Goal: Task Accomplishment & Management: Manage account settings

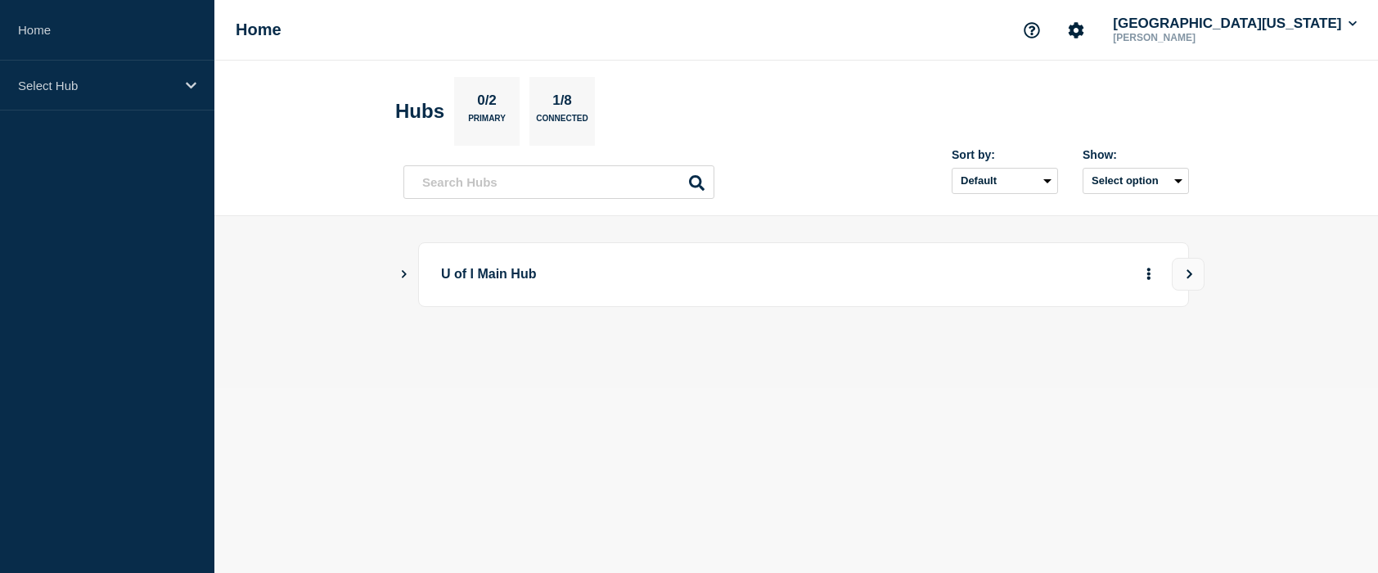
click at [447, 276] on p "U of I Main Hub" at bounding box center [667, 274] width 452 height 30
click at [407, 272] on icon "Show Connected Hubs" at bounding box center [403, 273] width 11 height 8
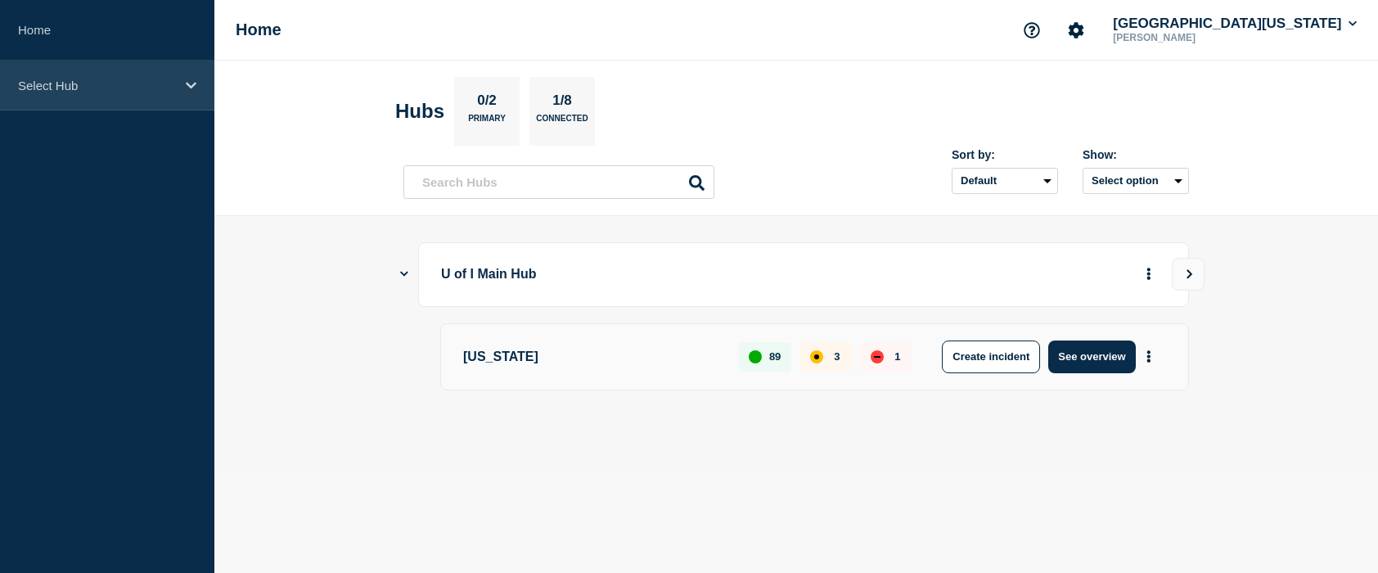
click at [194, 89] on icon at bounding box center [191, 85] width 11 height 12
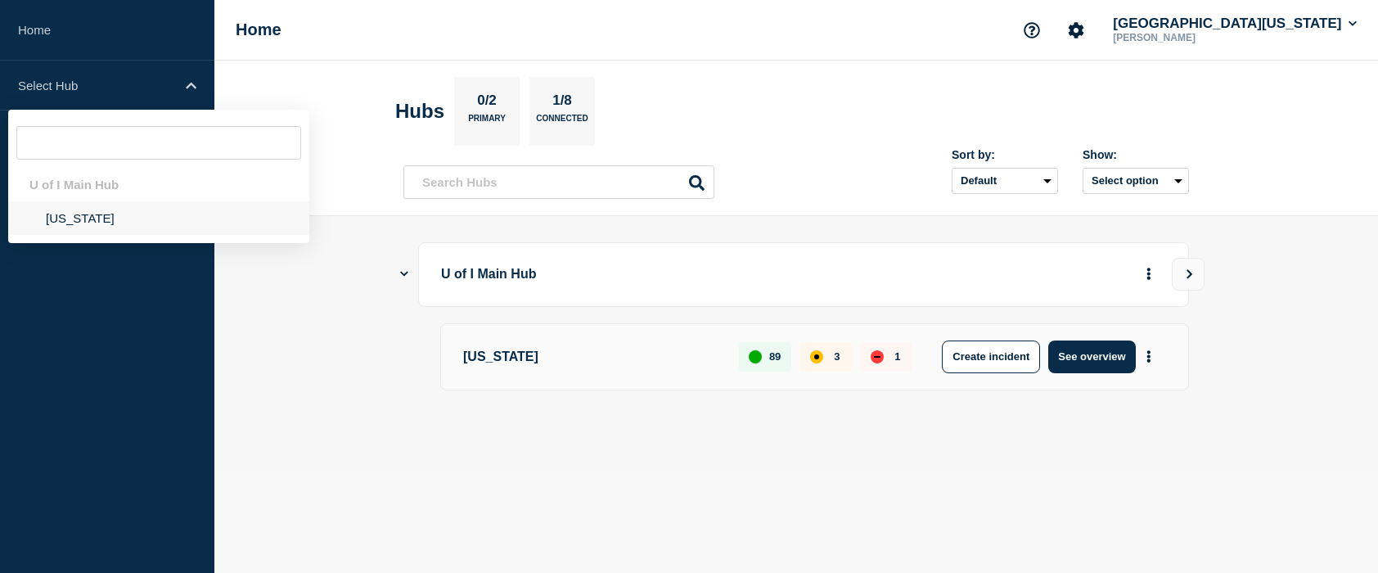
click at [79, 223] on li "Illinois" at bounding box center [158, 218] width 301 height 34
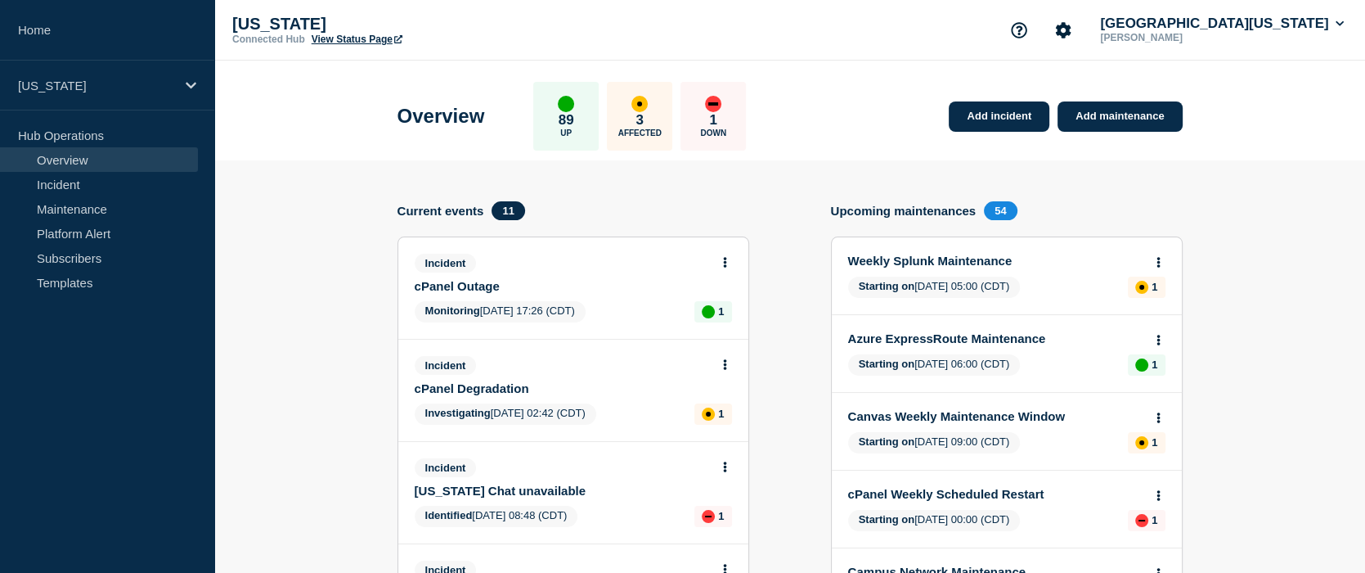
click at [462, 286] on link "cPanel Outage" at bounding box center [562, 286] width 295 height 14
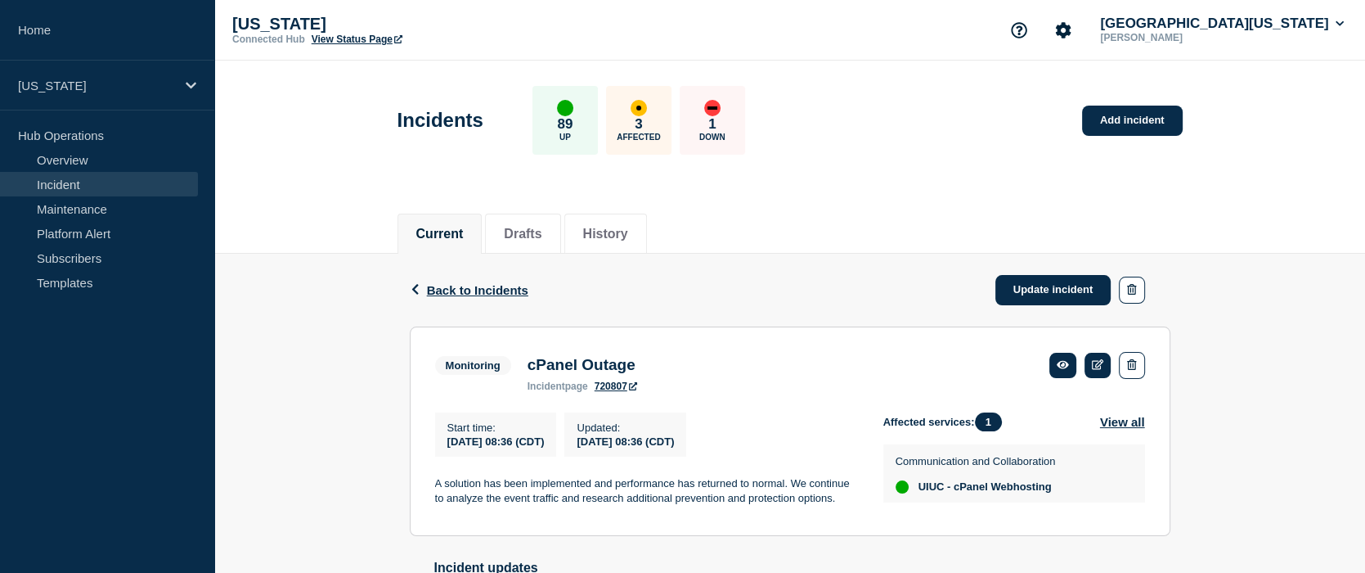
click at [266, 355] on div "Back Back to Incidents Update incident Monitoring cPanel Outage Start time 2025…" at bounding box center [789, 521] width 1151 height 535
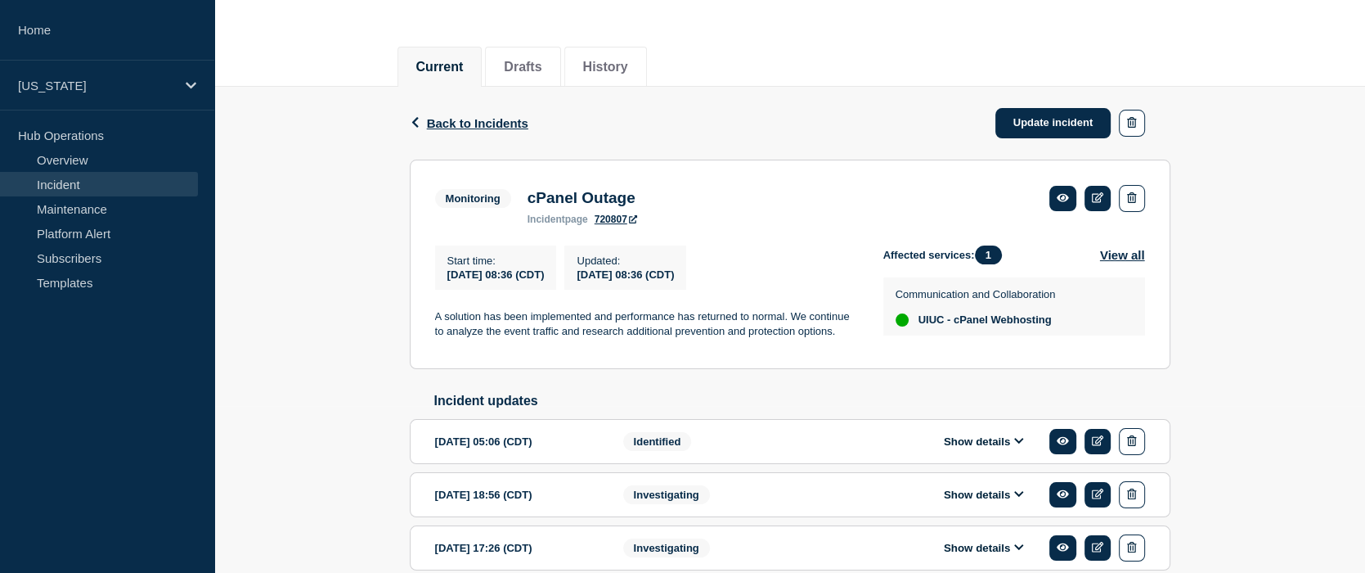
scroll to position [166, 0]
click at [1038, 117] on link "Update incident" at bounding box center [1054, 124] width 116 height 30
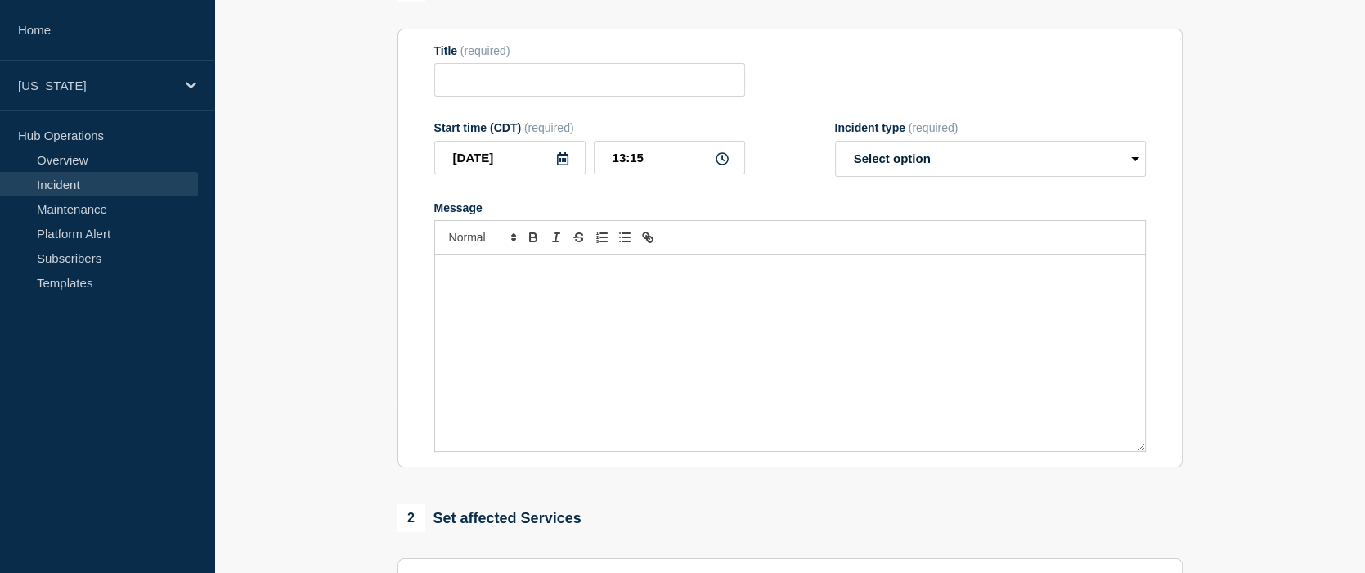
type input "cPanel Outage"
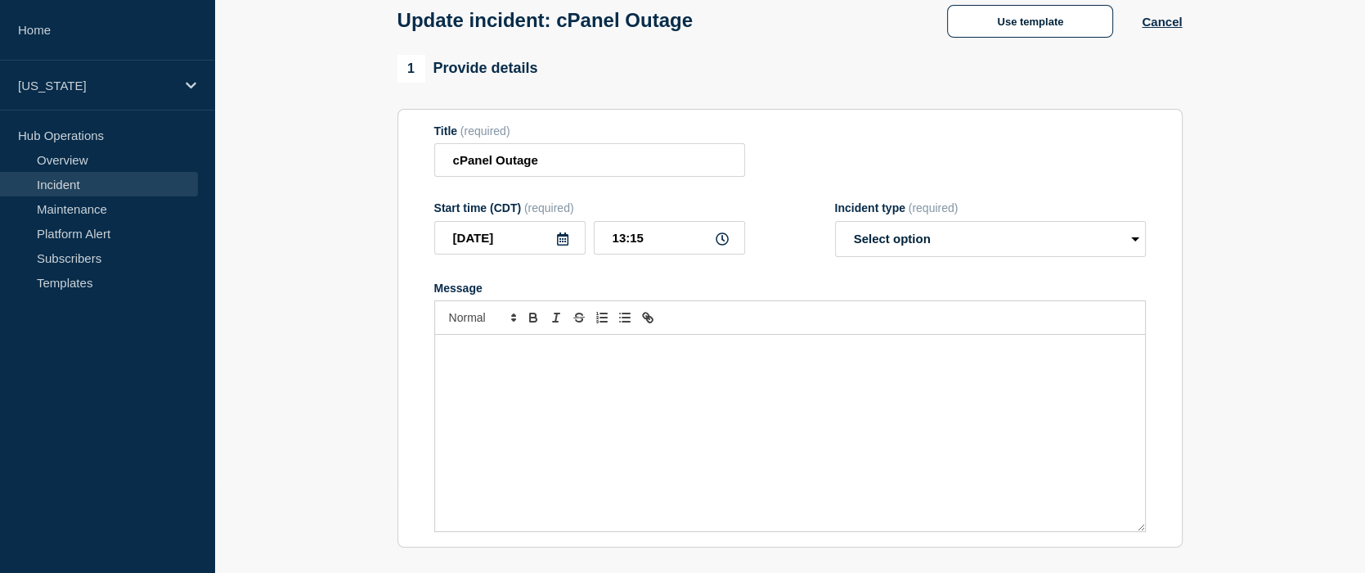
scroll to position [84, 0]
click at [914, 240] on select "Select option Investigating Identified Monitoring Resolved" at bounding box center [990, 240] width 311 height 36
select select "investigating"
click at [835, 227] on select "Select option Investigating Identified Monitoring Resolved" at bounding box center [990, 240] width 311 height 36
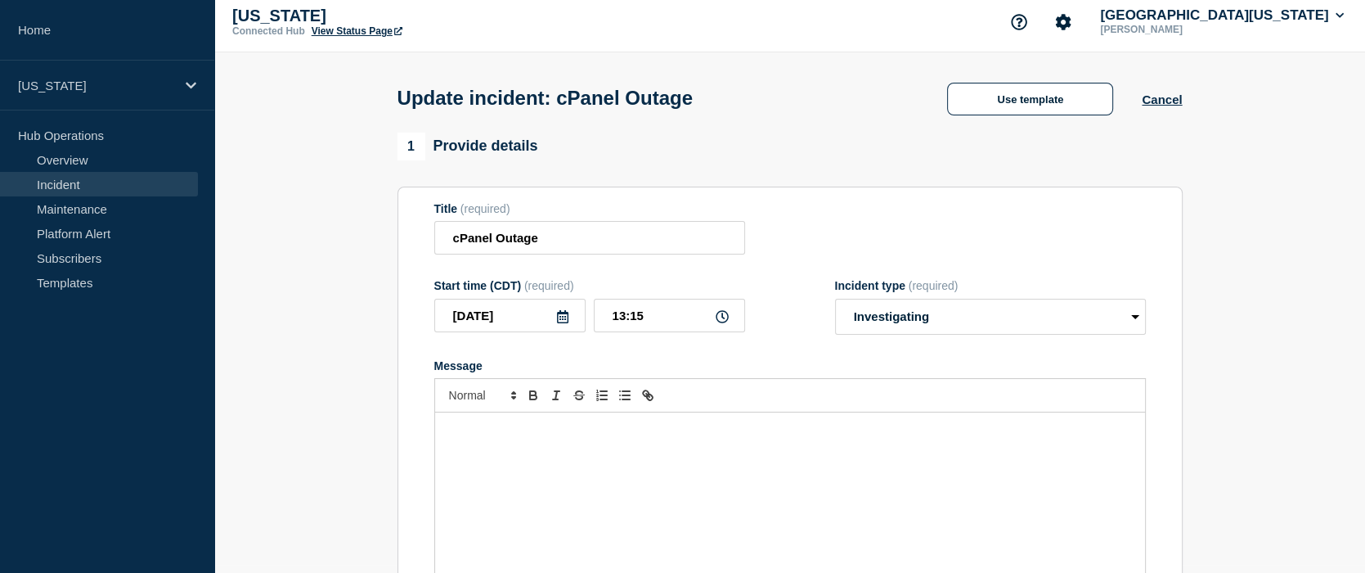
scroll to position [0, 0]
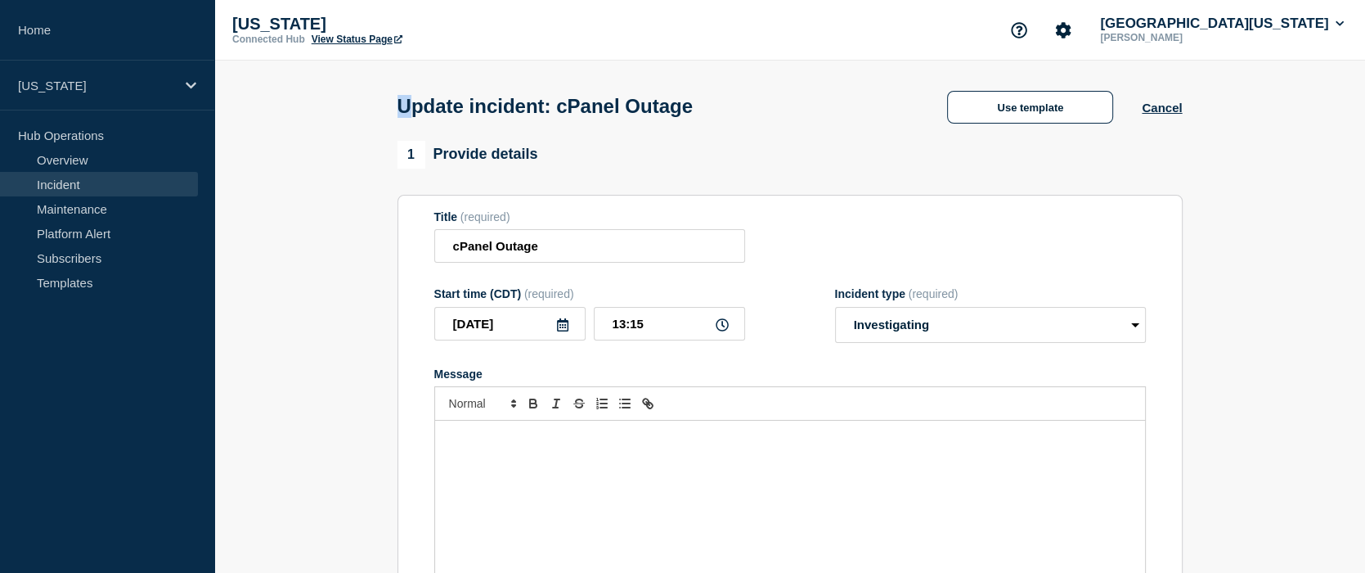
drag, startPoint x: 39, startPoint y: 83, endPoint x: 406, endPoint y: 81, distance: 366.5
click at [406, 81] on div "Update incident: cPanel Outage Use template Cancel" at bounding box center [790, 101] width 822 height 80
click at [663, 456] on div "Message" at bounding box center [790, 518] width 710 height 196
click at [540, 442] on span "We are continuing to investigate this incident. Performance continues to be deg…" at bounding box center [780, 444] width 666 height 27
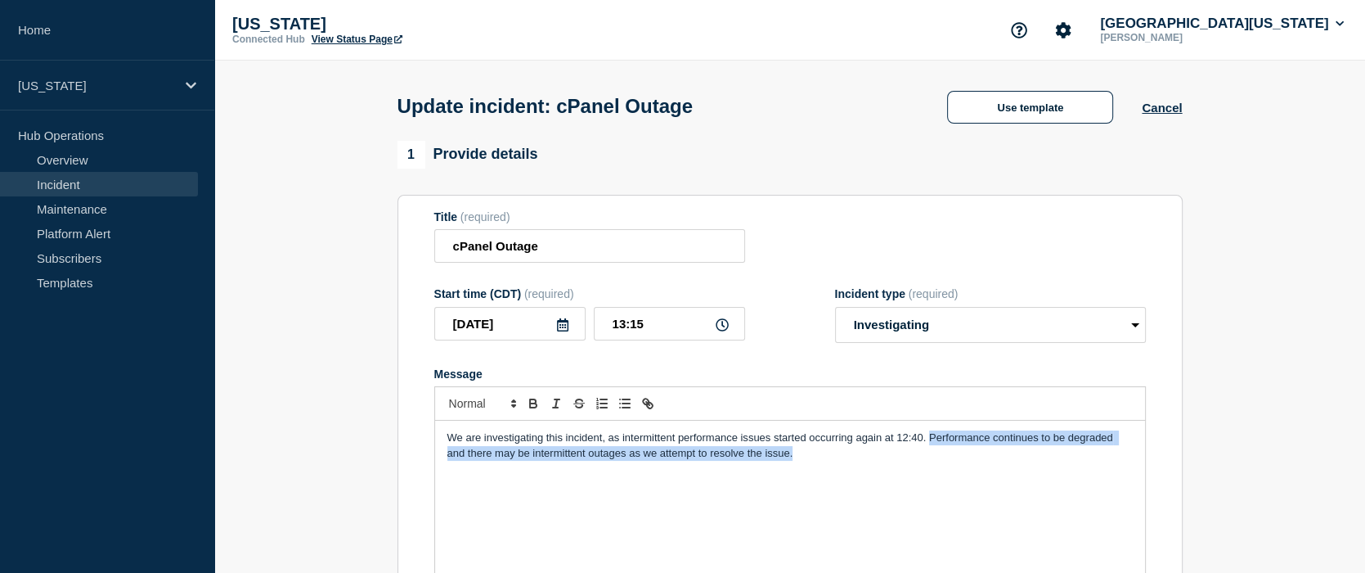
drag, startPoint x: 931, startPoint y: 443, endPoint x: 991, endPoint y: 472, distance: 67.3
click at [991, 472] on div "We are investigating this incident, as intermittent performance issues started …" at bounding box center [790, 518] width 710 height 196
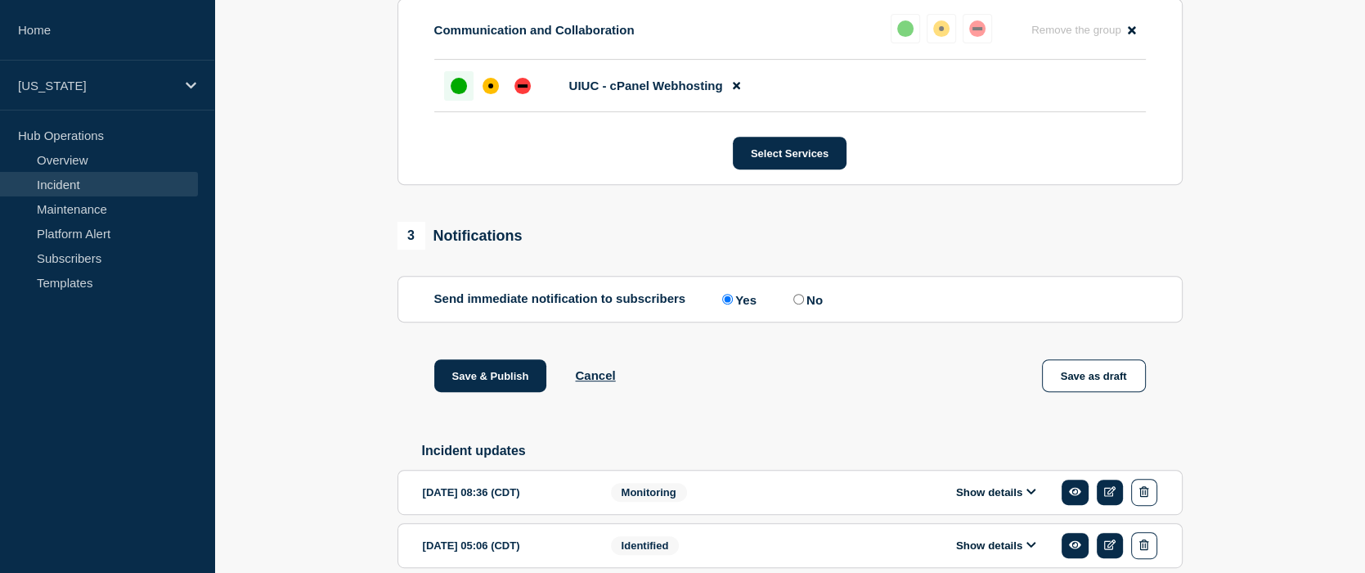
scroll to position [736, 0]
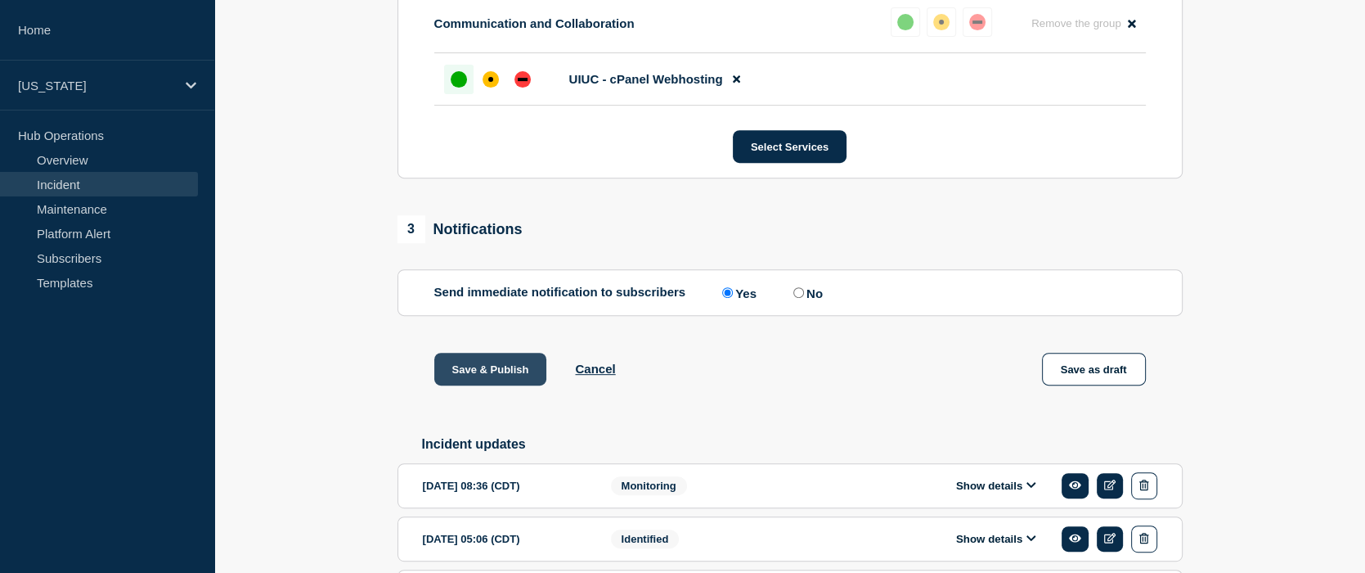
click at [507, 366] on button "Save & Publish" at bounding box center [490, 369] width 113 height 33
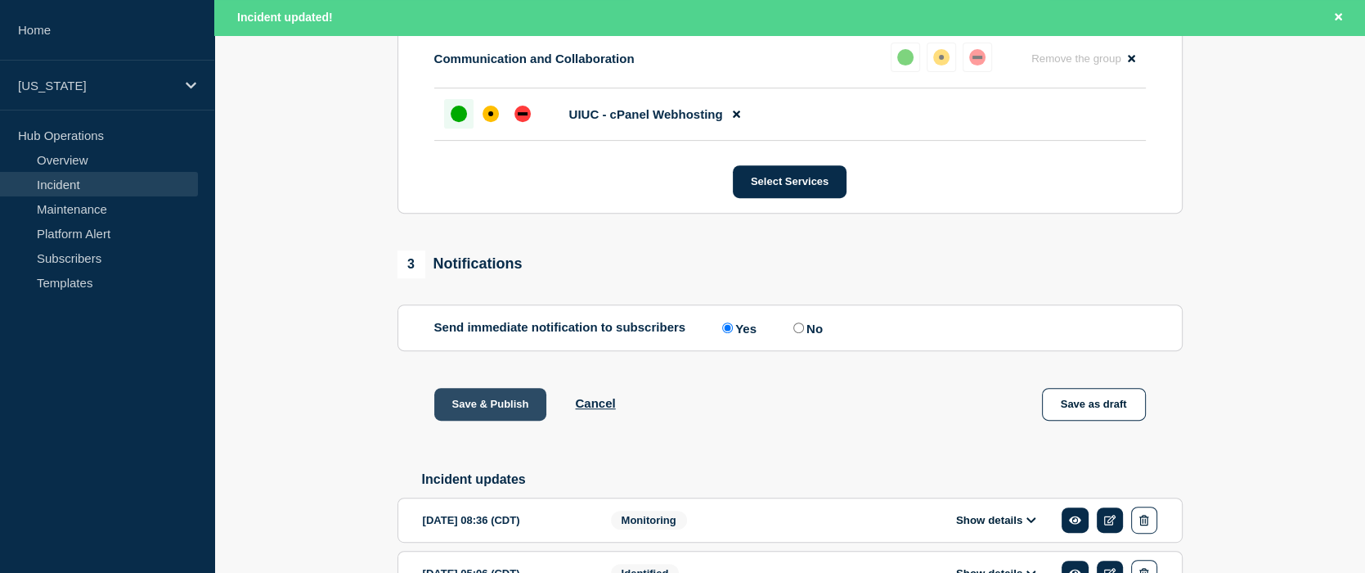
scroll to position [771, 0]
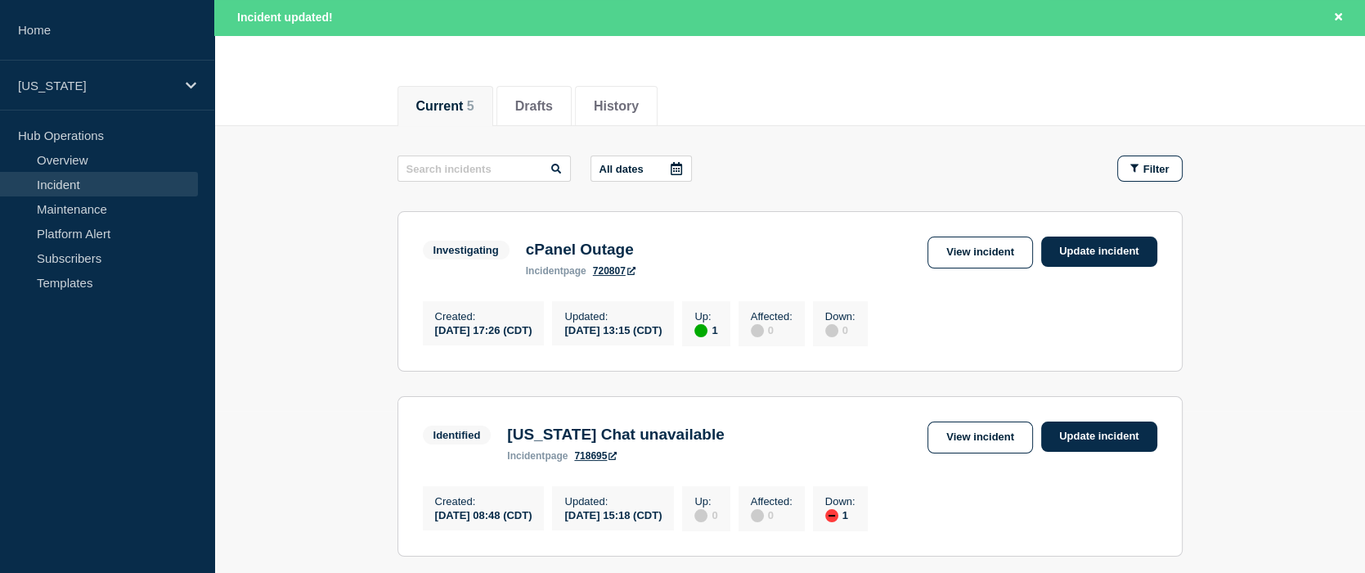
scroll to position [164, 0]
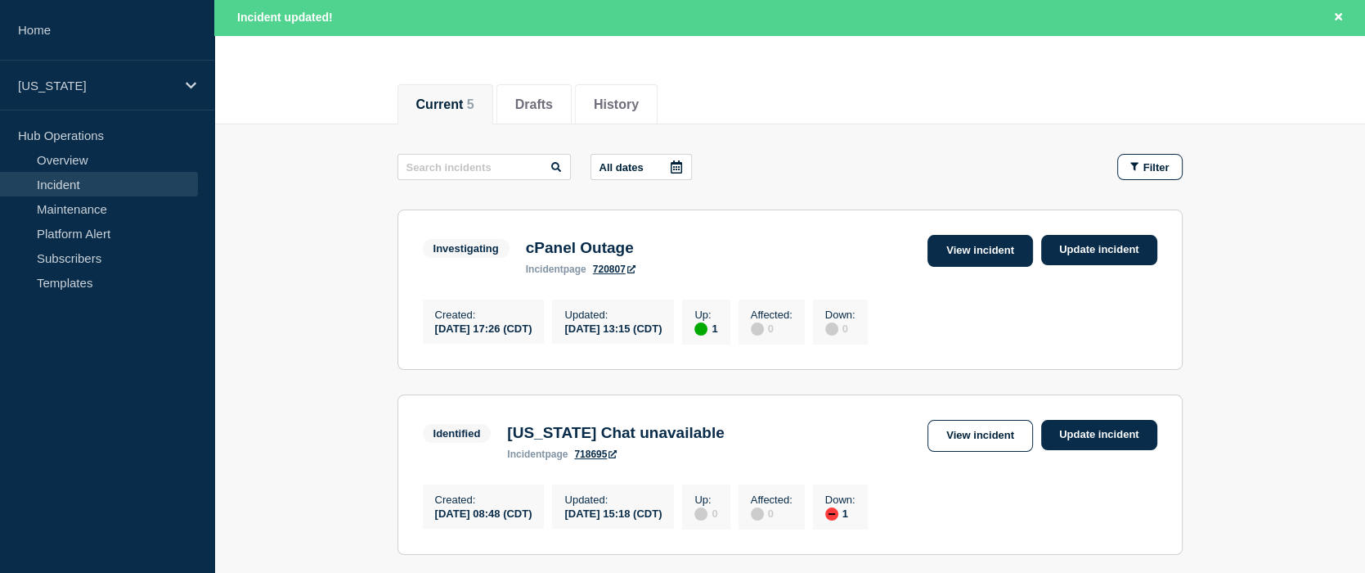
click at [973, 240] on link "View incident" at bounding box center [981, 251] width 106 height 32
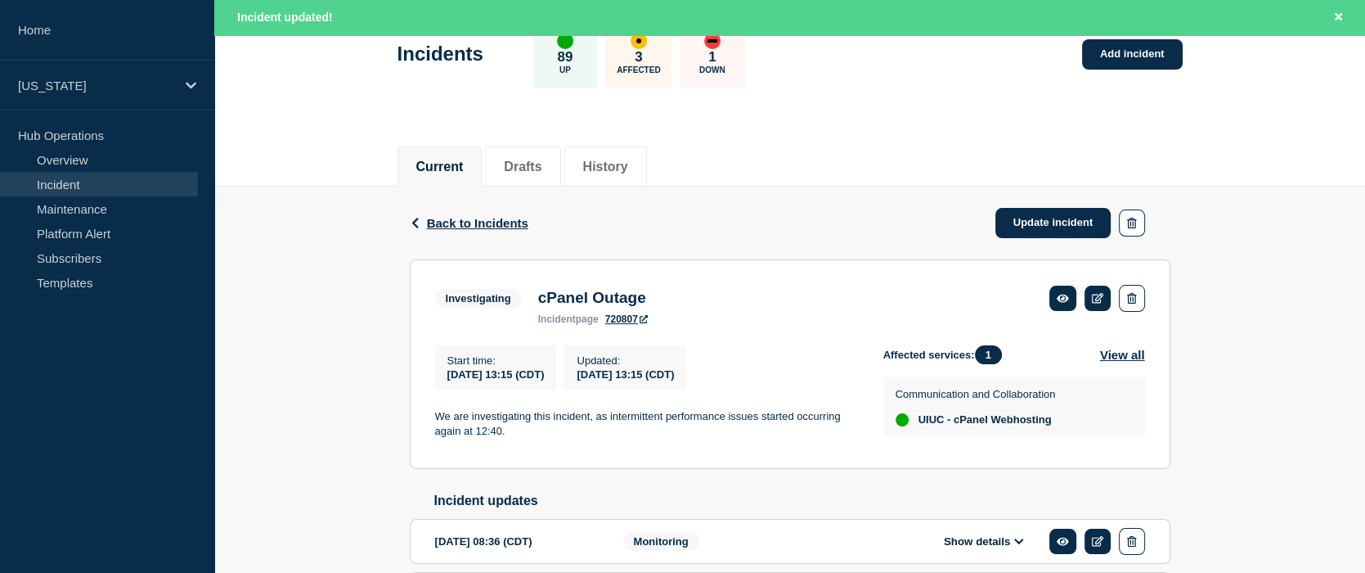
scroll to position [164, 0]
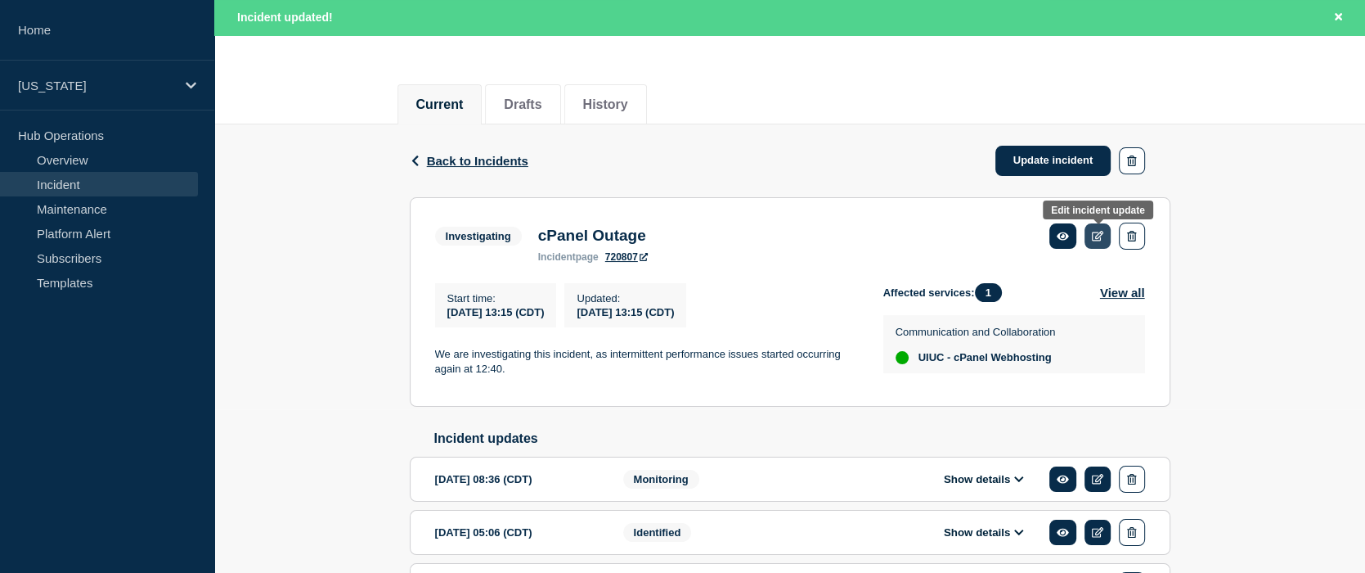
click at [1102, 240] on icon at bounding box center [1098, 236] width 12 height 11
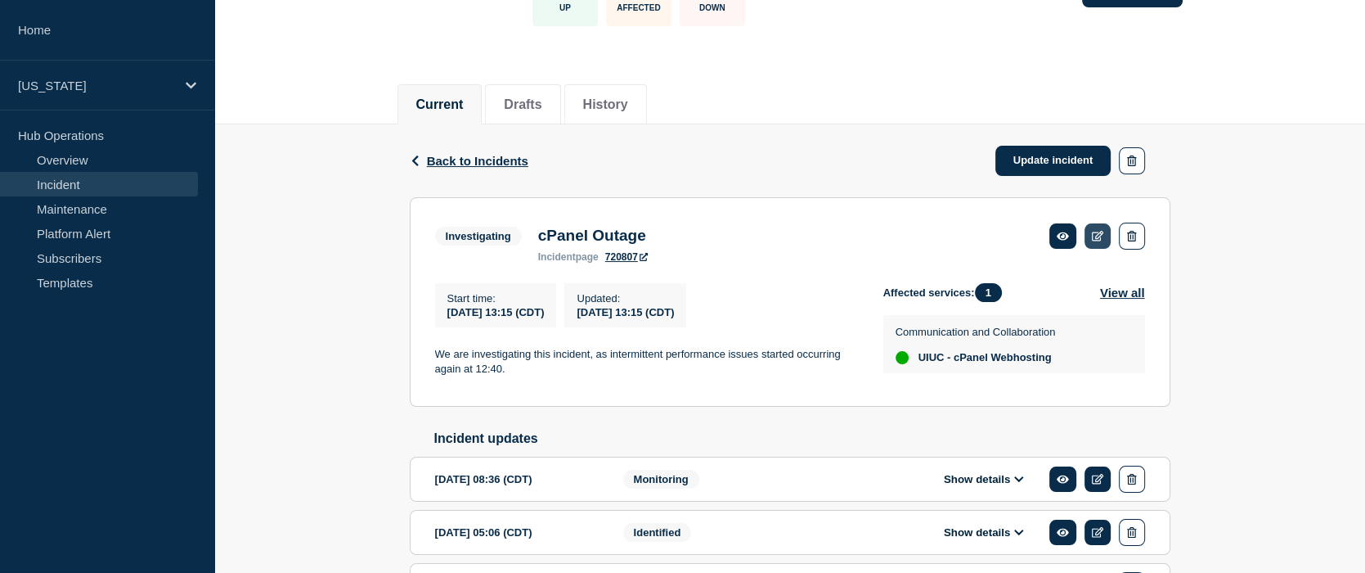
scroll to position [128, 0]
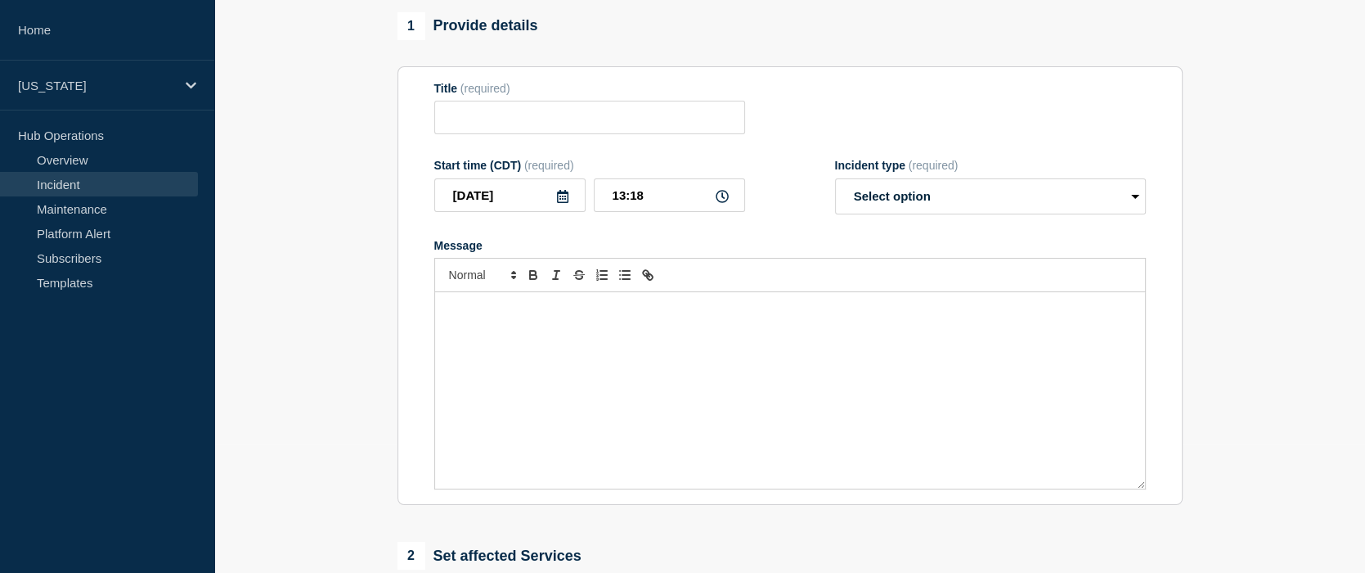
type input "cPanel Outage"
type input "13:15"
select select "investigating"
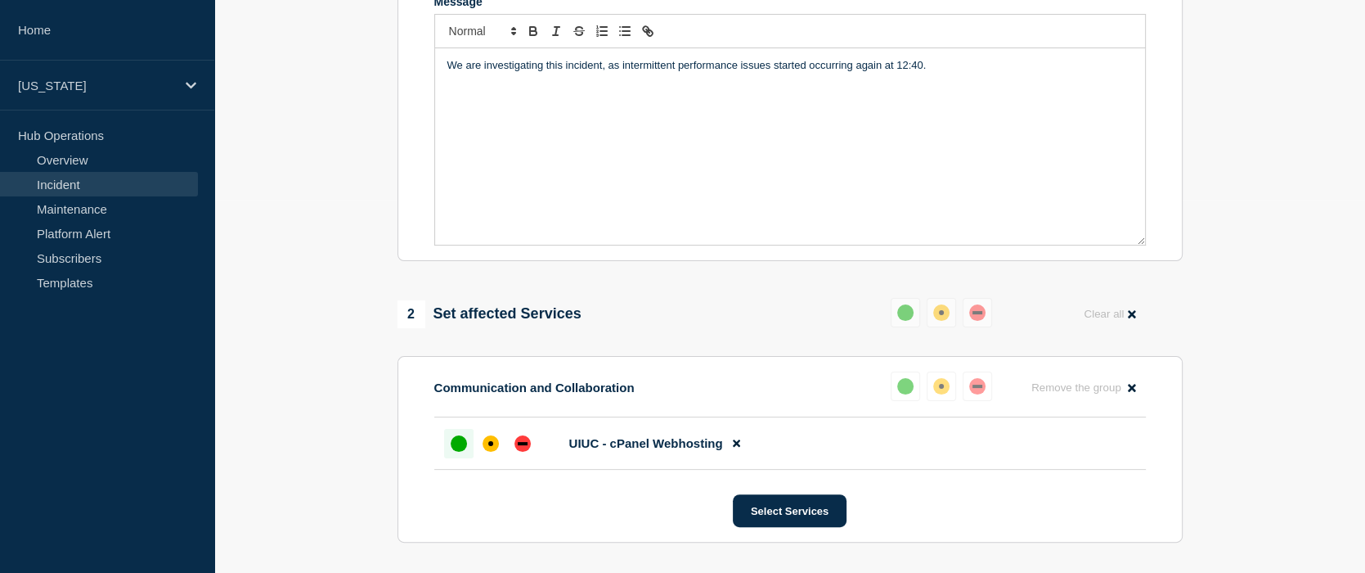
scroll to position [374, 0]
click at [501, 447] on div at bounding box center [490, 441] width 29 height 29
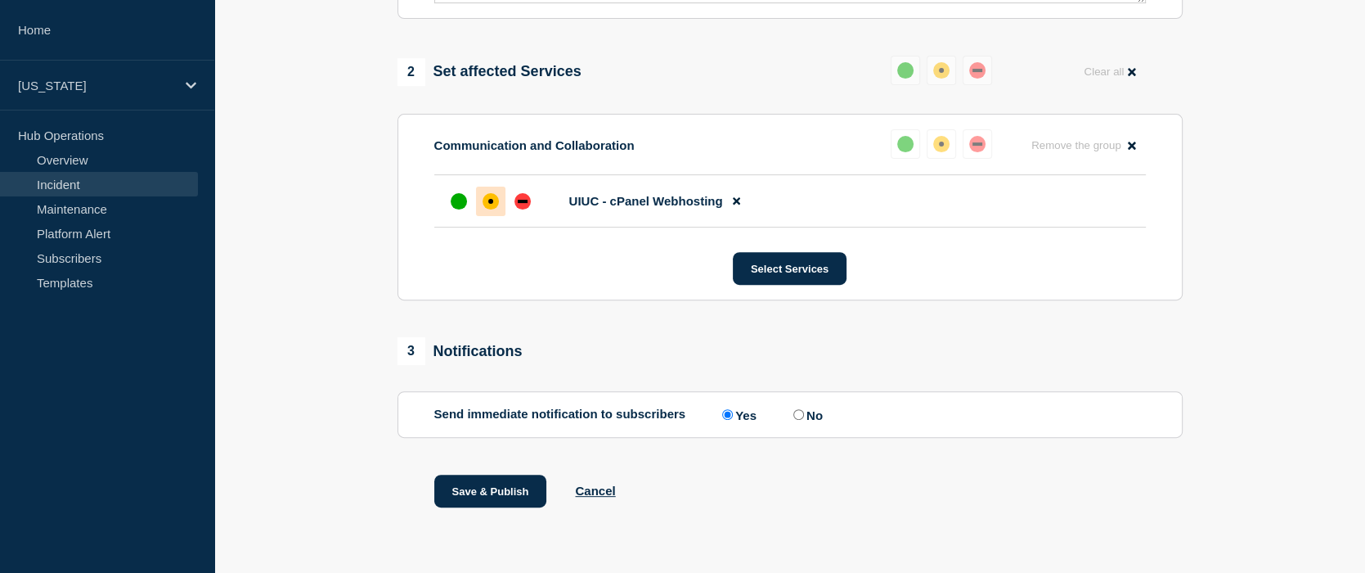
scroll to position [622, 0]
click at [471, 483] on button "Save & Publish" at bounding box center [490, 490] width 113 height 33
